Goal: Task Accomplishment & Management: Manage account settings

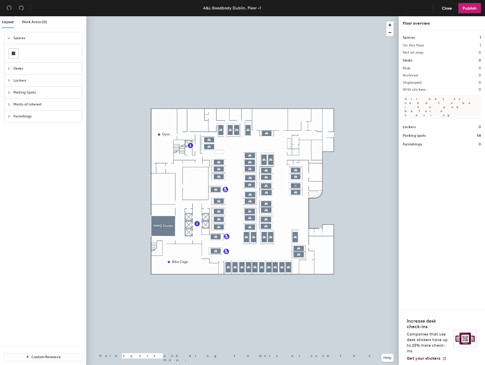
click at [10, 91] on icon "collapsed" at bounding box center [8, 92] width 3 height 3
click at [26, 73] on span "Parking Spots" at bounding box center [46, 74] width 66 height 12
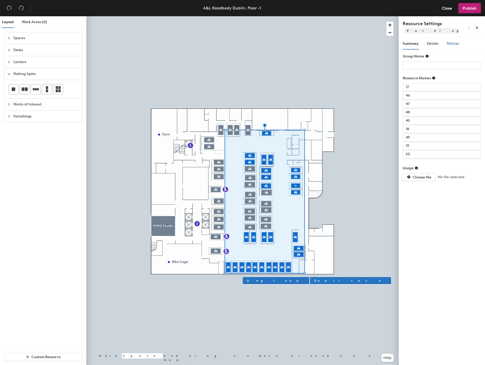
click at [451, 42] on span "Policies" at bounding box center [453, 43] width 12 height 4
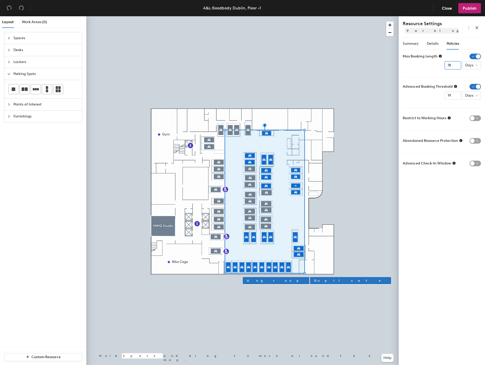
click at [456, 67] on input "18" at bounding box center [453, 65] width 17 height 8
click at [456, 67] on input "17" at bounding box center [453, 65] width 17 height 8
click at [456, 67] on input "16" at bounding box center [453, 65] width 17 height 8
click at [456, 67] on input "15" at bounding box center [453, 65] width 17 height 8
type input "14"
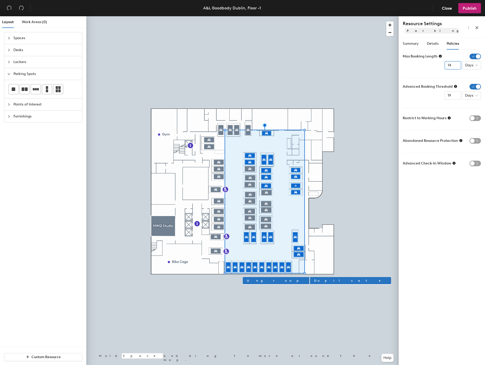
click at [456, 67] on input "14" at bounding box center [453, 65] width 17 height 8
click at [461, 211] on div "Summary Details Policies Group Name Resource Names 17 46 47 48 45 18 49 19 50 2…" at bounding box center [442, 202] width 86 height 329
click at [477, 28] on icon "close" at bounding box center [477, 28] width 4 height 4
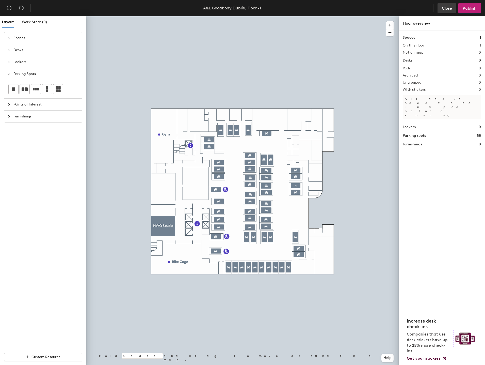
click at [449, 9] on span "Close" at bounding box center [447, 8] width 10 height 5
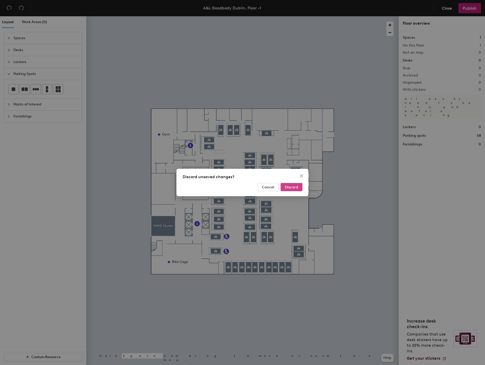
click at [294, 186] on span "Discard" at bounding box center [291, 187] width 13 height 4
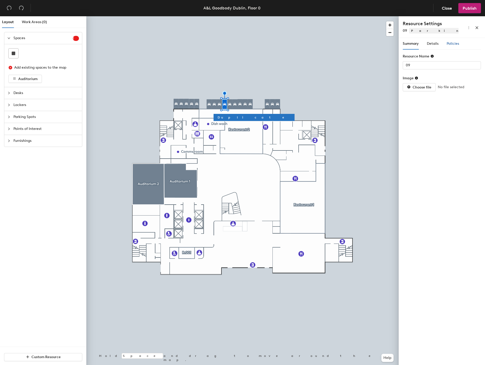
click at [453, 42] on span "Policies" at bounding box center [453, 43] width 12 height 4
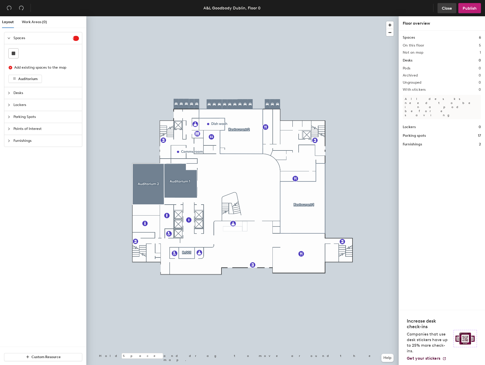
click at [450, 8] on span "Close" at bounding box center [447, 8] width 10 height 5
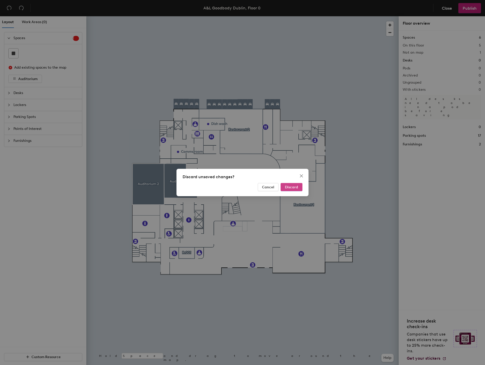
click at [288, 186] on span "Discard" at bounding box center [291, 187] width 13 height 4
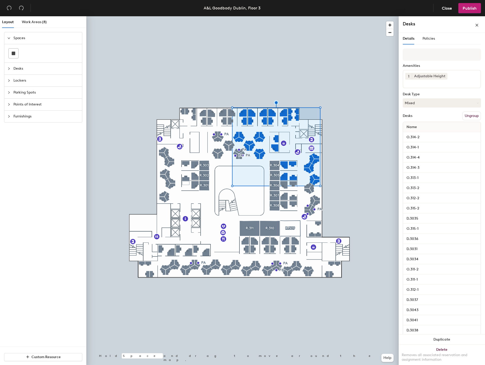
click at [436, 35] on div "Details Policies" at bounding box center [442, 39] width 78 height 12
click at [428, 39] on span "Policies" at bounding box center [429, 38] width 12 height 4
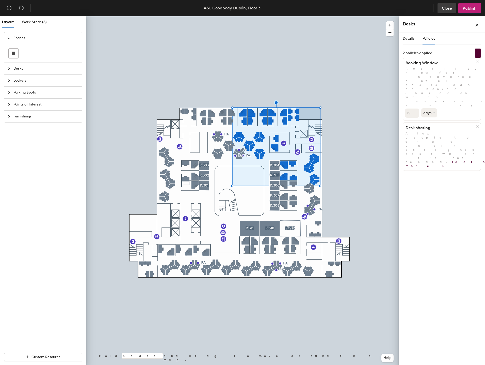
click at [448, 10] on span "Close" at bounding box center [447, 8] width 10 height 5
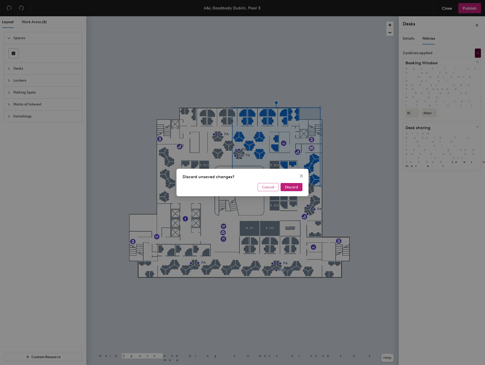
click at [267, 188] on span "Cancel" at bounding box center [268, 187] width 12 height 4
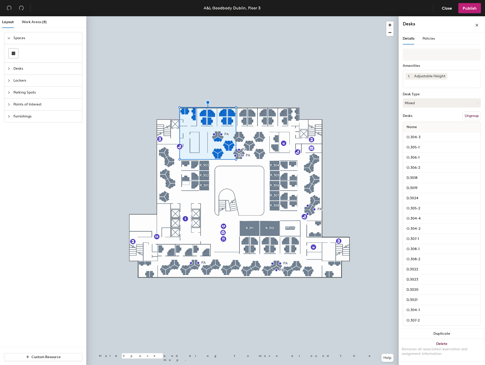
click at [436, 39] on div "Details Policies" at bounding box center [442, 39] width 78 height 12
click at [431, 38] on span "Policies" at bounding box center [429, 38] width 12 height 4
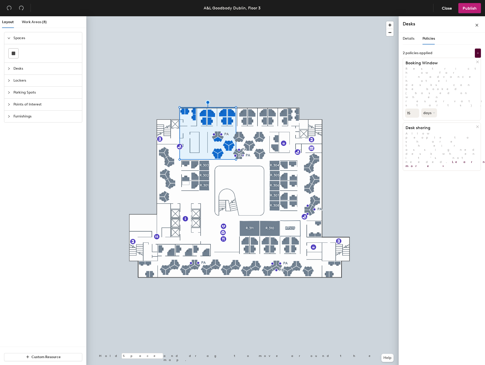
click at [477, 61] on icon at bounding box center [478, 62] width 4 height 4
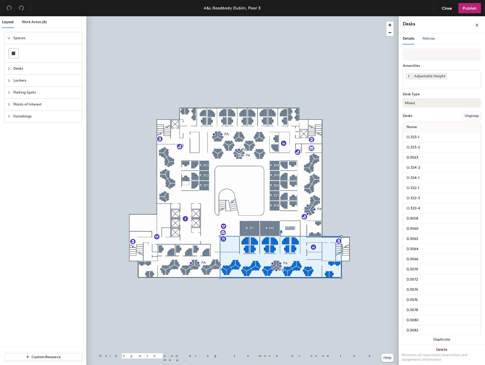
click at [429, 39] on span "Policies" at bounding box center [429, 38] width 12 height 4
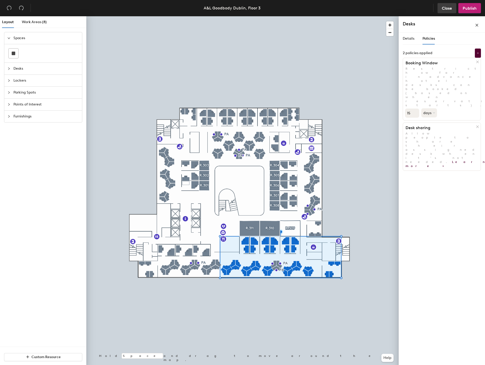
click at [447, 11] on button "Close" at bounding box center [447, 8] width 19 height 10
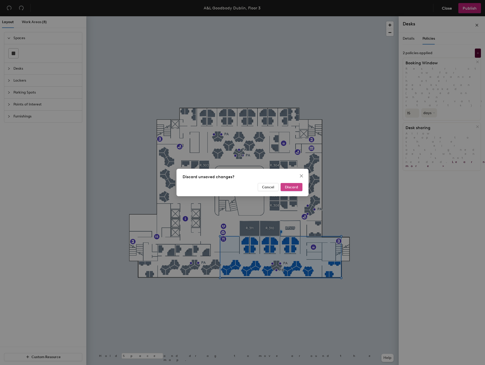
click at [298, 187] on span "Discard" at bounding box center [291, 187] width 13 height 4
